Goal: Navigation & Orientation: Find specific page/section

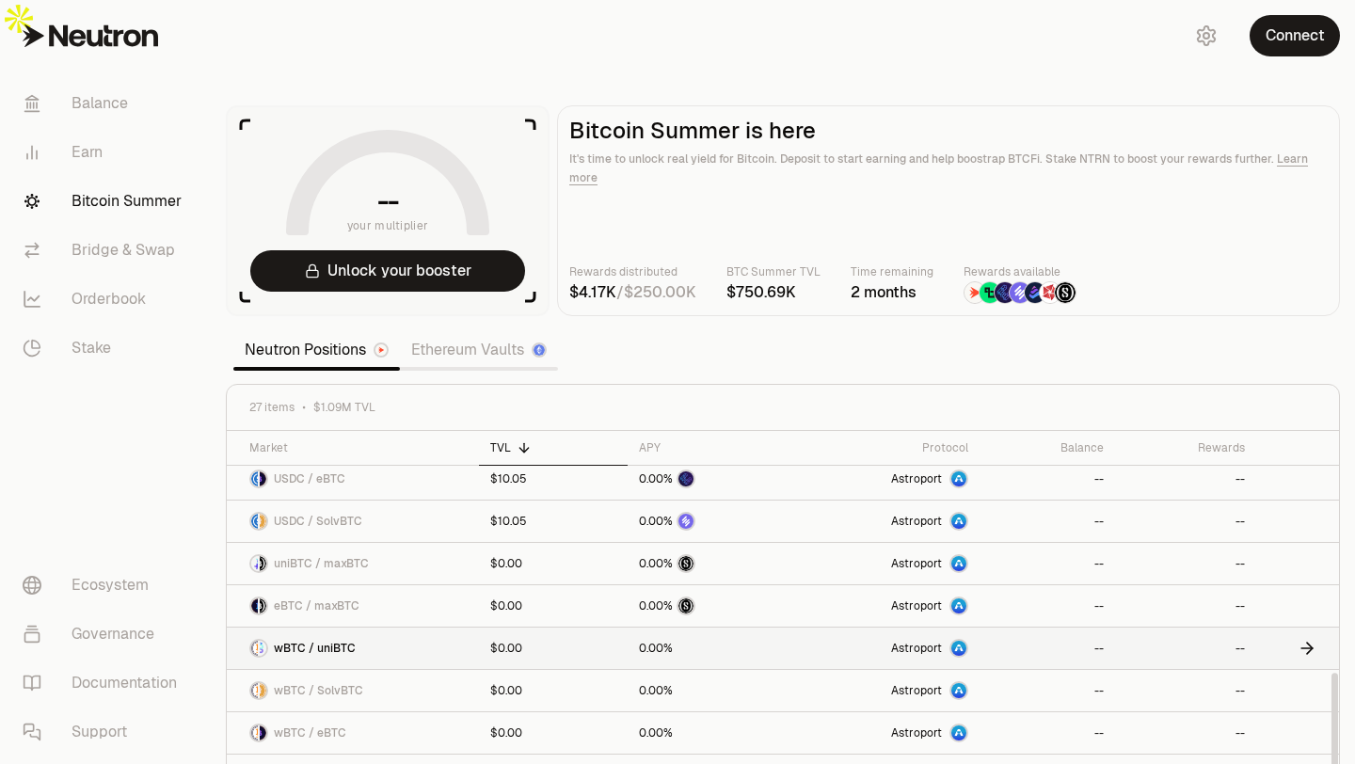
scroll to position [822, 0]
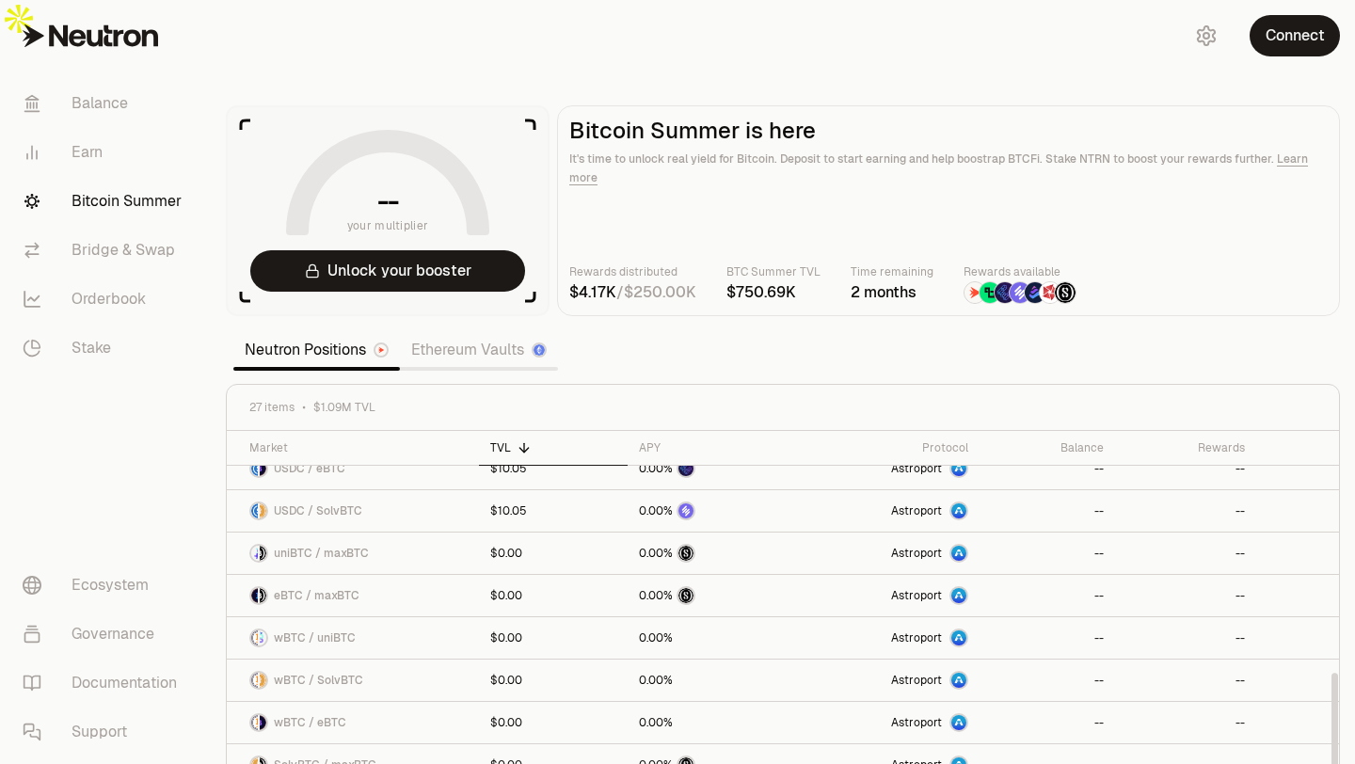
click at [482, 331] on link "Ethereum Vaults" at bounding box center [479, 350] width 158 height 38
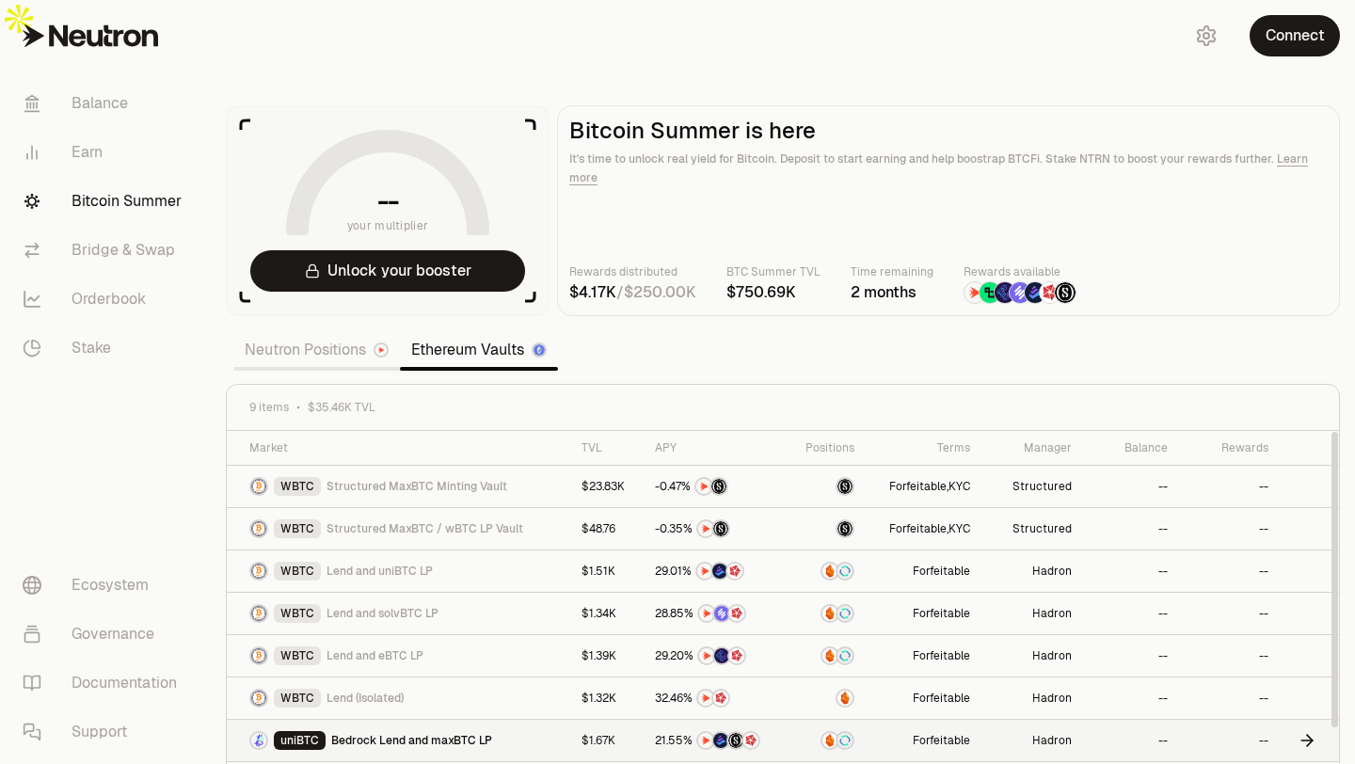
scroll to position [60, 0]
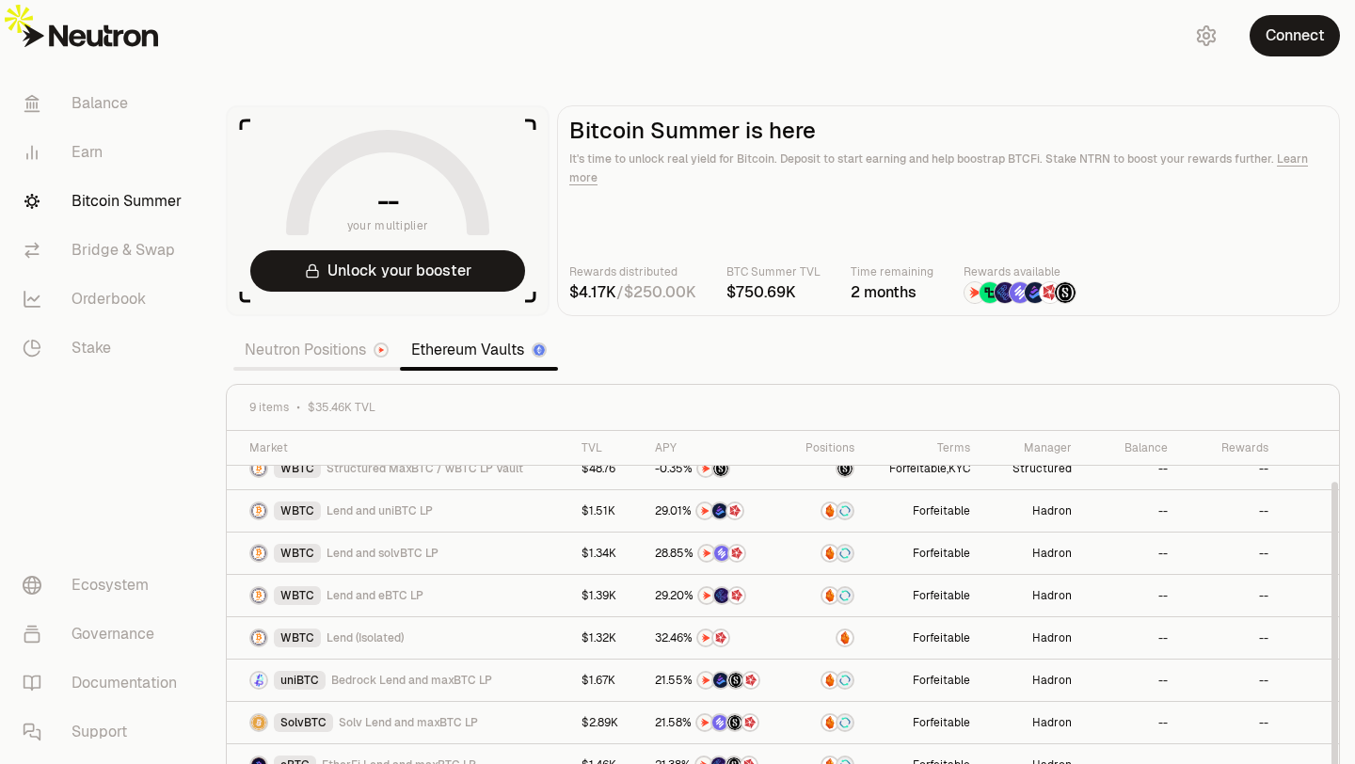
click at [298, 331] on link "Neutron Positions" at bounding box center [316, 350] width 167 height 38
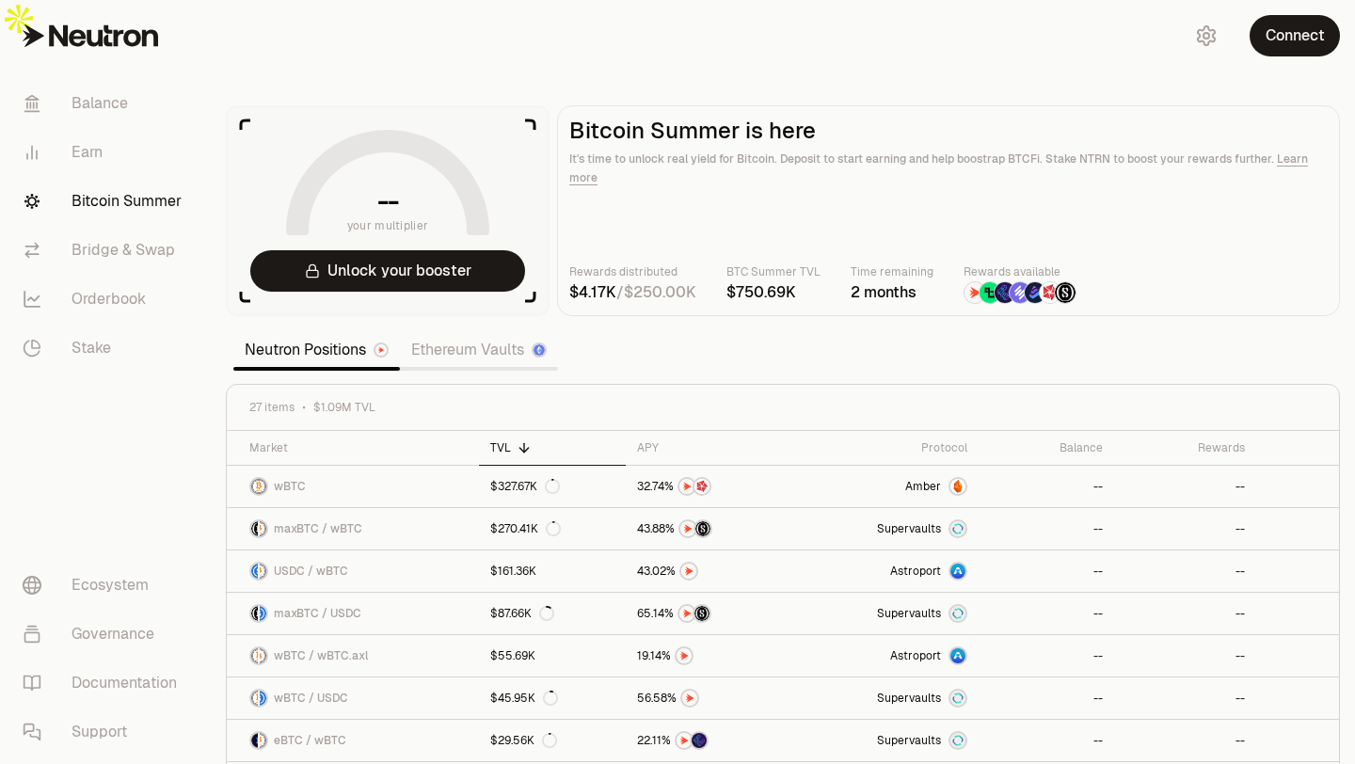
click at [494, 331] on link "Ethereum Vaults" at bounding box center [479, 350] width 158 height 38
